Goal: Task Accomplishment & Management: Use online tool/utility

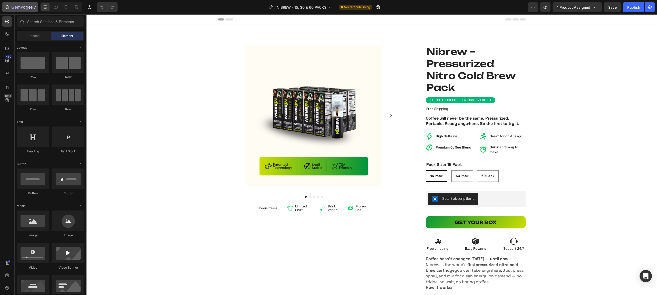
click at [22, 6] on icon "button" at bounding box center [22, 7] width 2 height 3
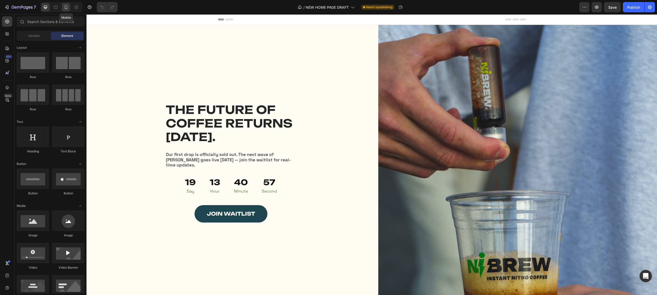
click at [66, 7] on icon at bounding box center [65, 7] width 5 height 5
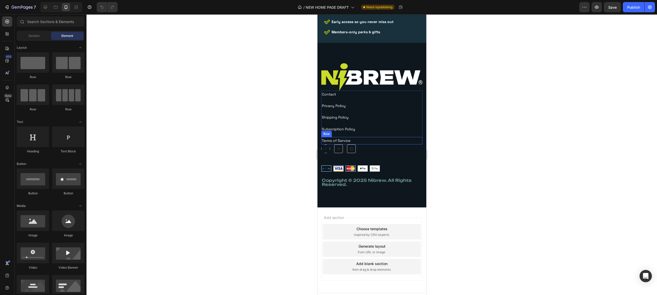
scroll to position [1767, 0]
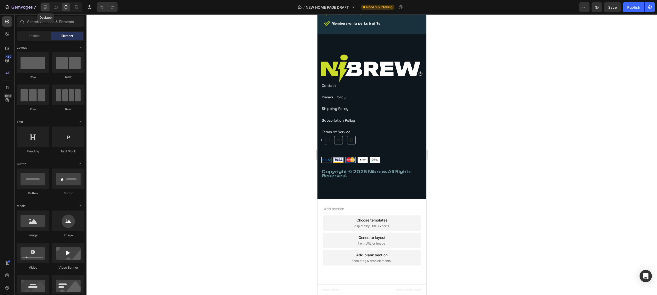
click at [45, 4] on div at bounding box center [45, 7] width 8 height 8
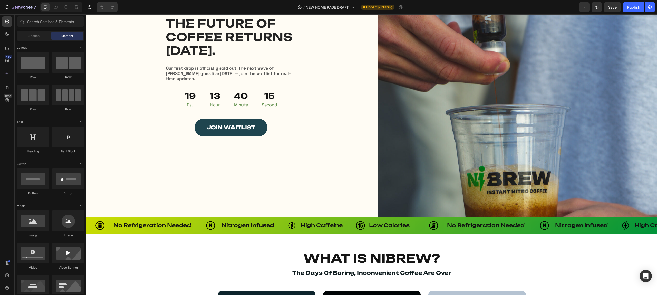
scroll to position [84, 0]
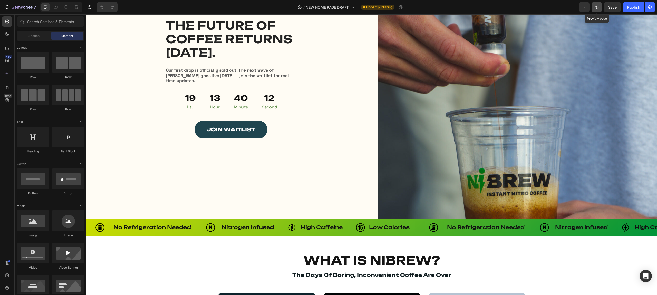
click at [597, 8] on icon "button" at bounding box center [596, 7] width 5 height 5
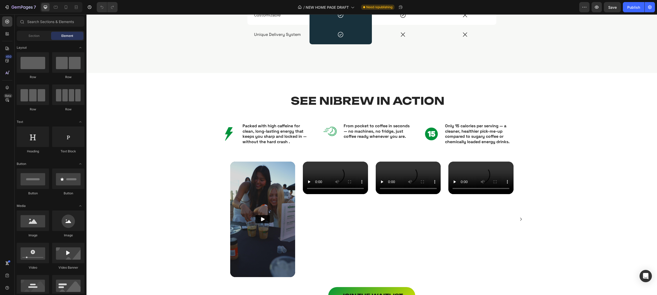
scroll to position [728, 0]
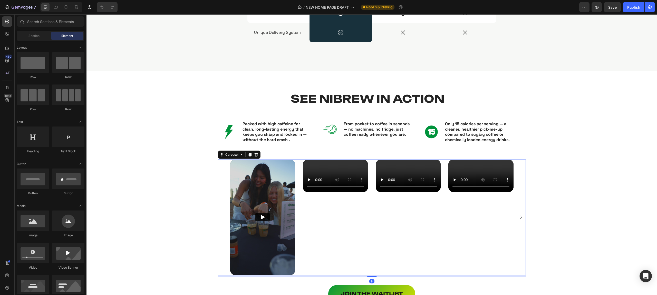
click at [218, 200] on div "Video Video Video Video Video" at bounding box center [372, 218] width 308 height 116
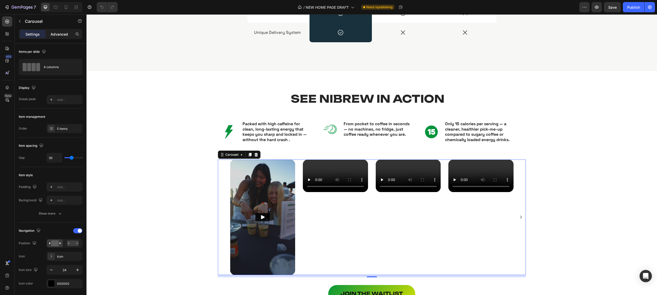
click at [59, 33] on p "Advanced" at bounding box center [59, 34] width 17 height 5
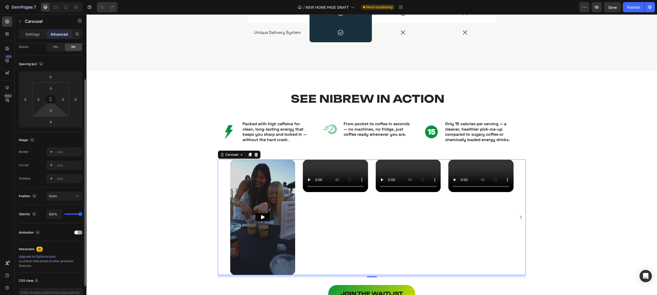
scroll to position [45, 0]
click at [80, 231] on div at bounding box center [78, 231] width 8 height 4
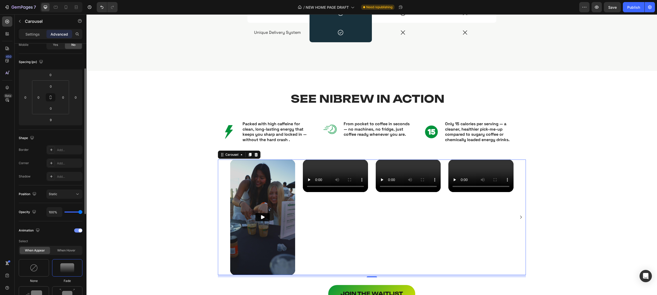
click at [80, 231] on span at bounding box center [80, 231] width 4 height 4
click at [36, 31] on div "Settings" at bounding box center [33, 34] width 26 height 8
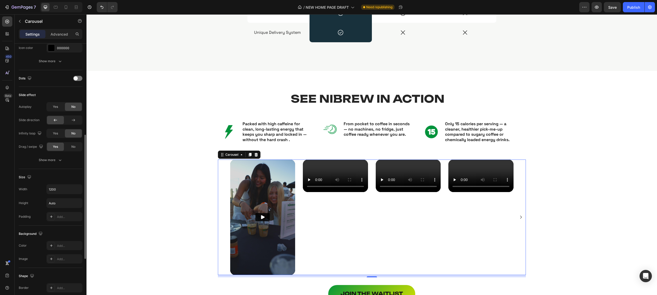
scroll to position [239, 0]
click at [65, 189] on input "1200" at bounding box center [64, 186] width 35 height 9
click at [77, 191] on button "button" at bounding box center [77, 186] width 9 height 9
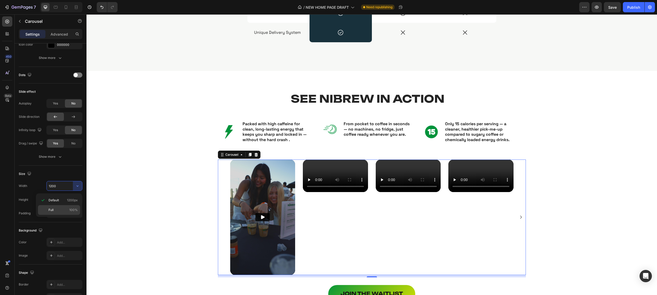
click at [58, 208] on p "Full 100%" at bounding box center [62, 210] width 29 height 5
type input "100%"
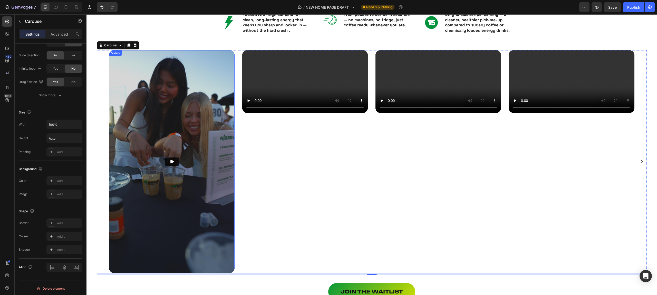
scroll to position [851, 0]
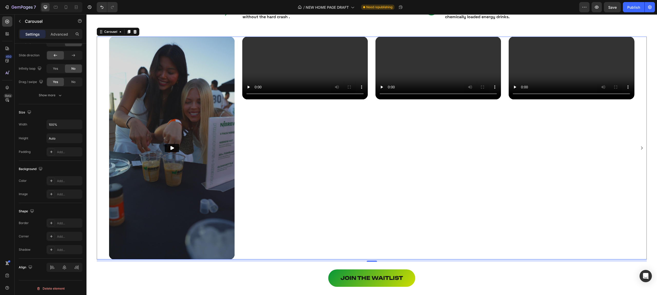
click at [103, 152] on div "Video Video Video Video Video" at bounding box center [372, 148] width 550 height 223
click at [59, 36] on p "Advanced" at bounding box center [59, 34] width 17 height 5
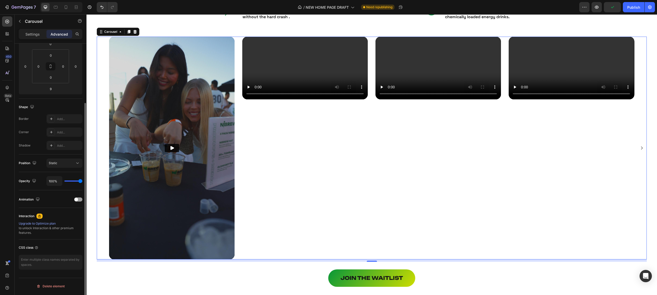
scroll to position [76, 0]
click at [35, 33] on p "Settings" at bounding box center [32, 34] width 14 height 5
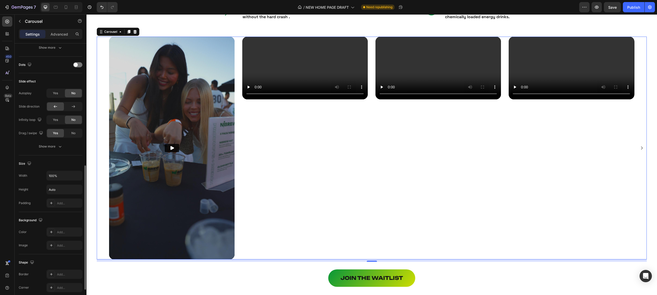
scroll to position [255, 0]
click at [63, 173] on input "100%" at bounding box center [64, 170] width 35 height 9
click at [76, 172] on icon "button" at bounding box center [77, 170] width 5 height 5
click at [62, 173] on input "100%" at bounding box center [64, 170] width 35 height 9
click at [53, 173] on input "100%" at bounding box center [64, 170] width 35 height 9
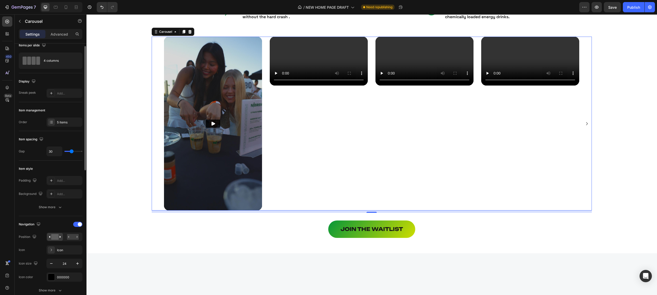
scroll to position [0, 0]
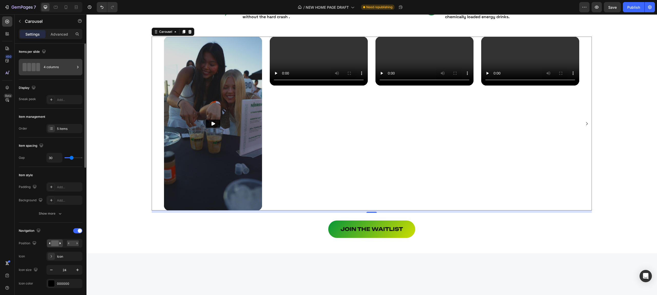
type input "80%"
click at [55, 68] on div "4 columns" at bounding box center [59, 67] width 31 height 12
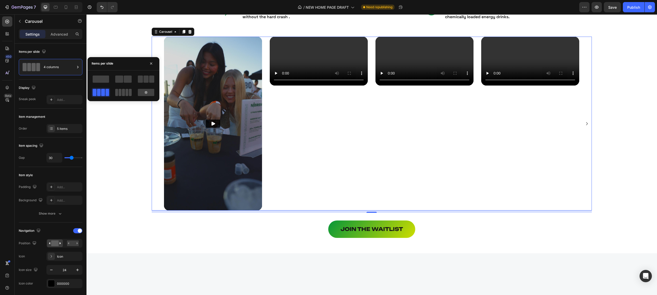
click at [129, 92] on span at bounding box center [130, 92] width 3 height 7
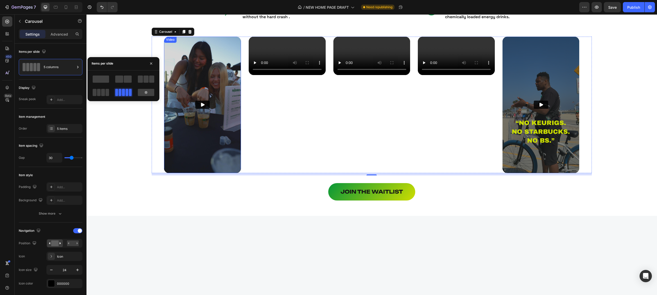
click at [185, 199] on div "Join the waitlist Button" at bounding box center [372, 188] width 550 height 25
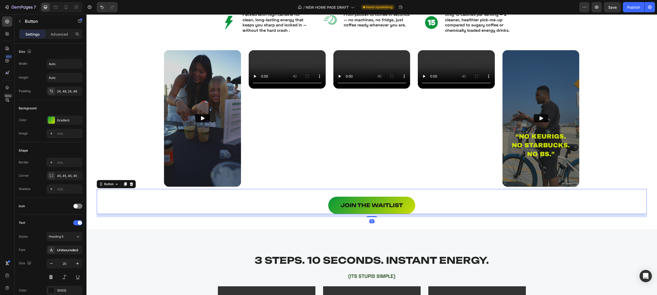
scroll to position [836, 0]
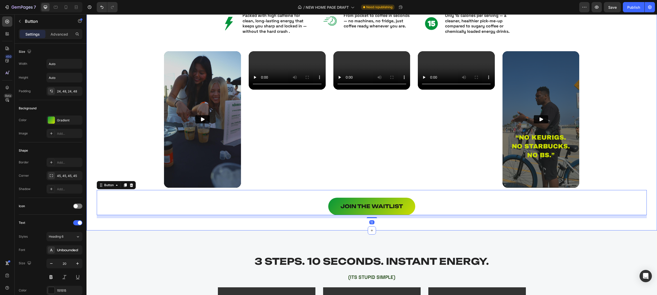
click at [623, 102] on div "Video Video Video Video Video Carousel" at bounding box center [372, 120] width 550 height 139
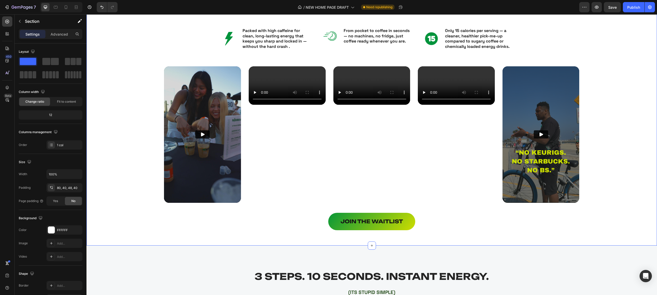
scroll to position [831, 0]
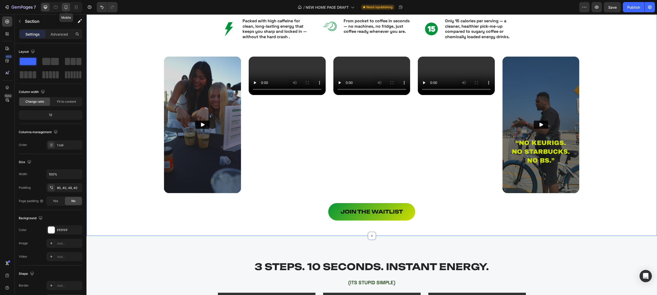
click at [68, 9] on icon at bounding box center [65, 7] width 5 height 5
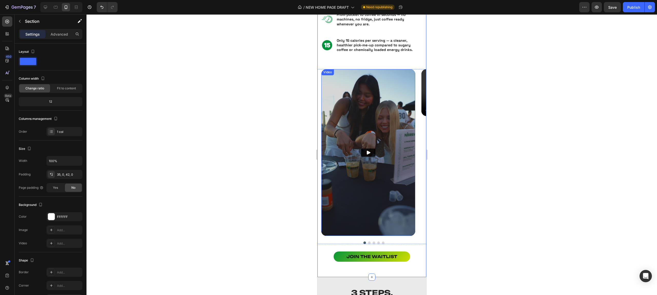
scroll to position [861, 0]
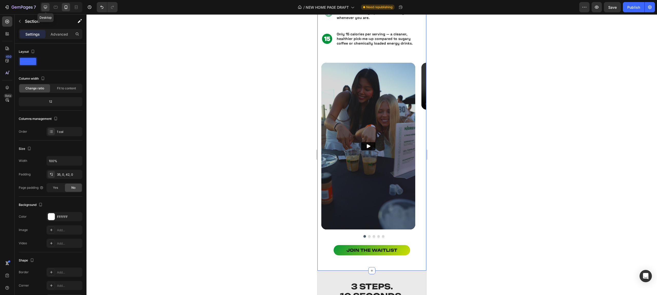
click at [44, 4] on div at bounding box center [45, 7] width 8 height 8
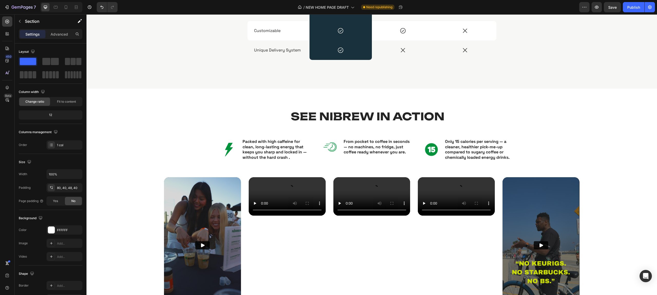
scroll to position [709, 0]
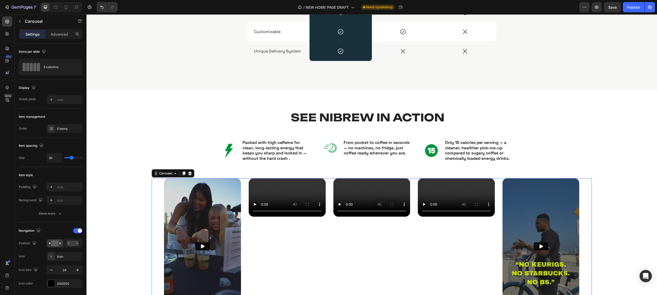
click at [157, 192] on div "Video Video Video Video Video" at bounding box center [372, 247] width 440 height 137
click at [181, 196] on img at bounding box center [202, 247] width 77 height 137
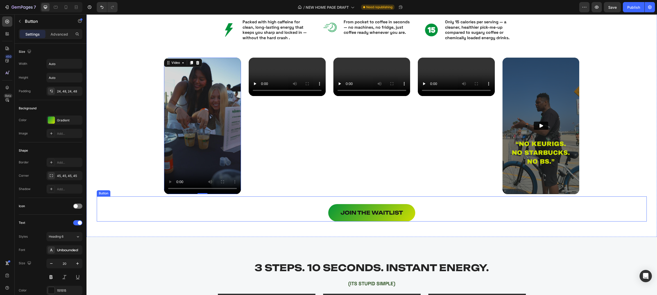
click at [300, 216] on div "Join the waitlist Button" at bounding box center [372, 209] width 550 height 25
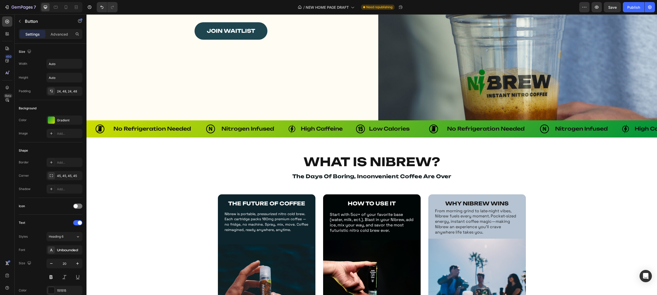
scroll to position [125, 0]
